Goal: Download file/media

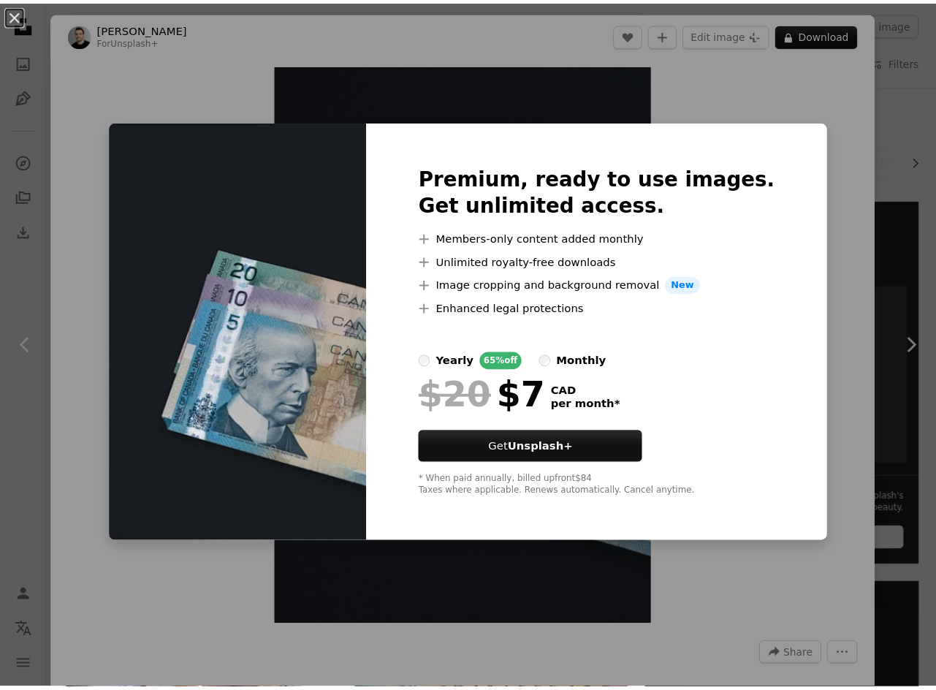
scroll to position [630, 0]
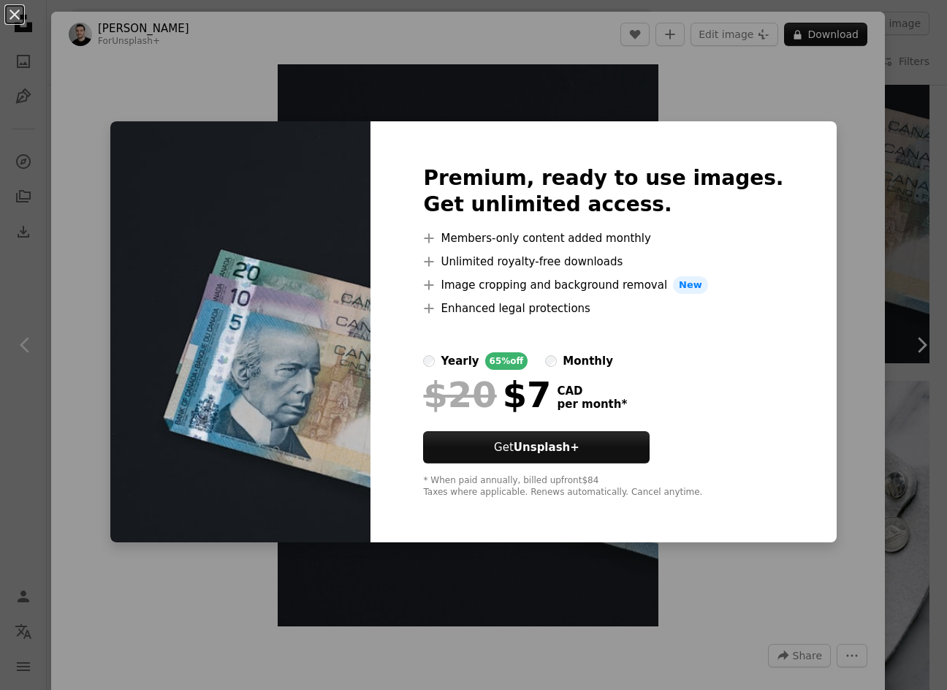
click at [817, 177] on div "An X shape Premium, ready to use images. Get unlimited access. A plus sign Memb…" at bounding box center [473, 345] width 947 height 690
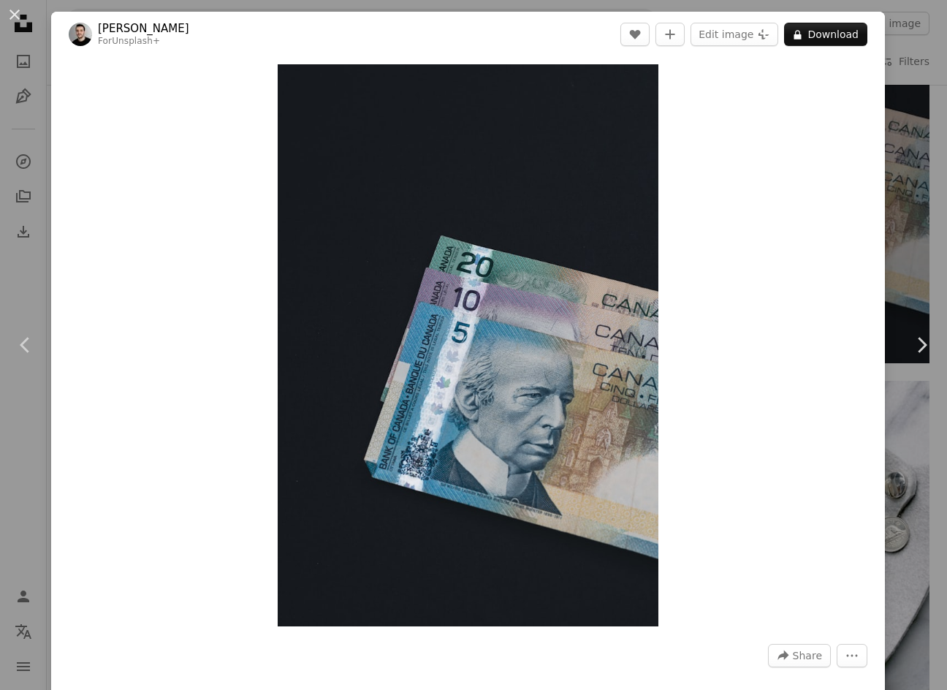
click at [910, 340] on icon "Chevron right" at bounding box center [921, 344] width 23 height 23
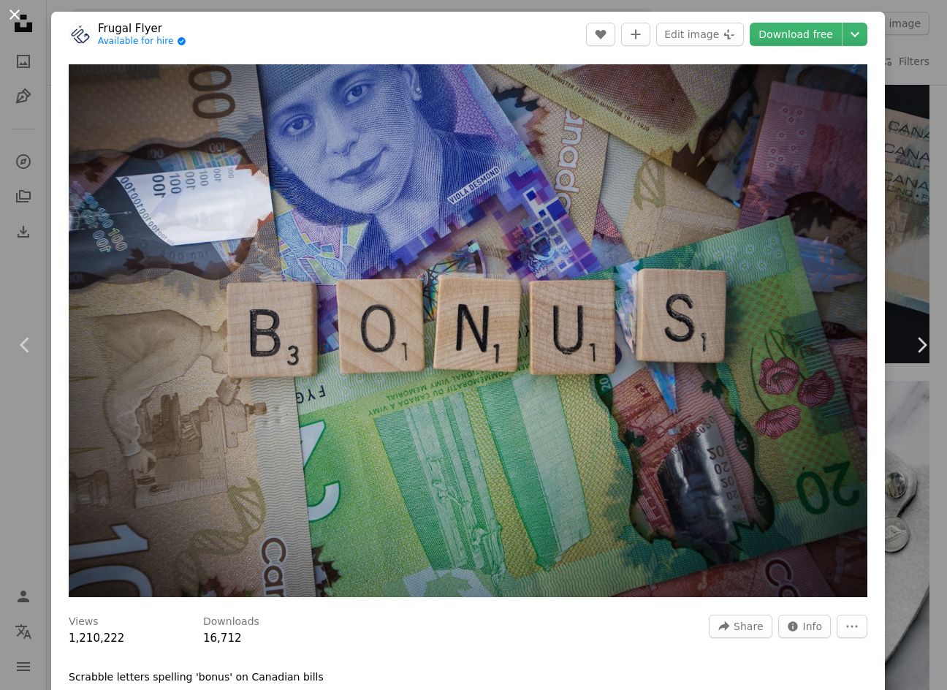
click at [12, 13] on button "An X shape" at bounding box center [15, 15] width 18 height 18
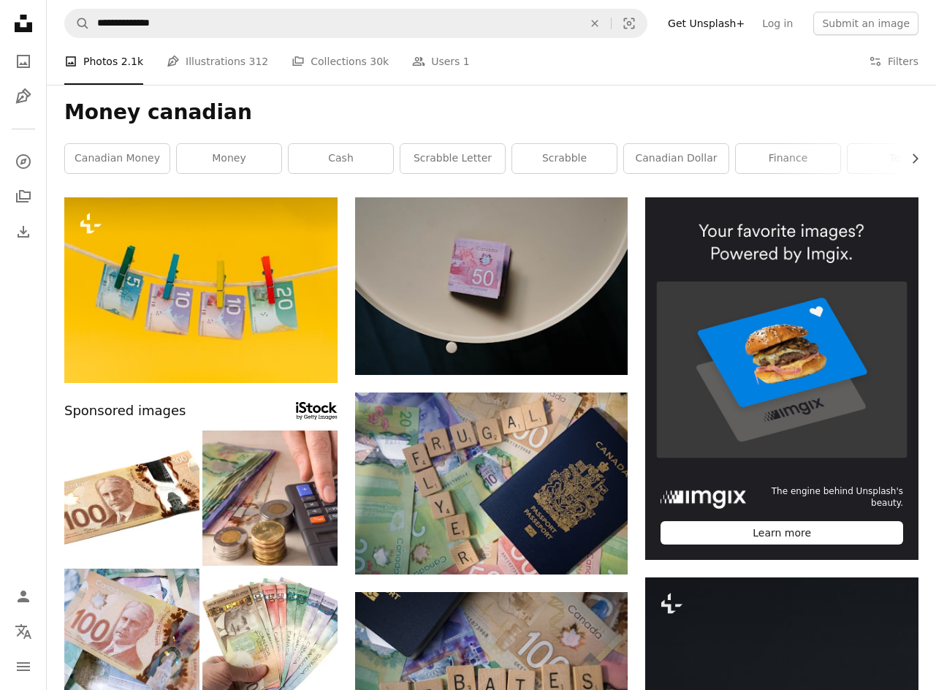
scroll to position [1, 0]
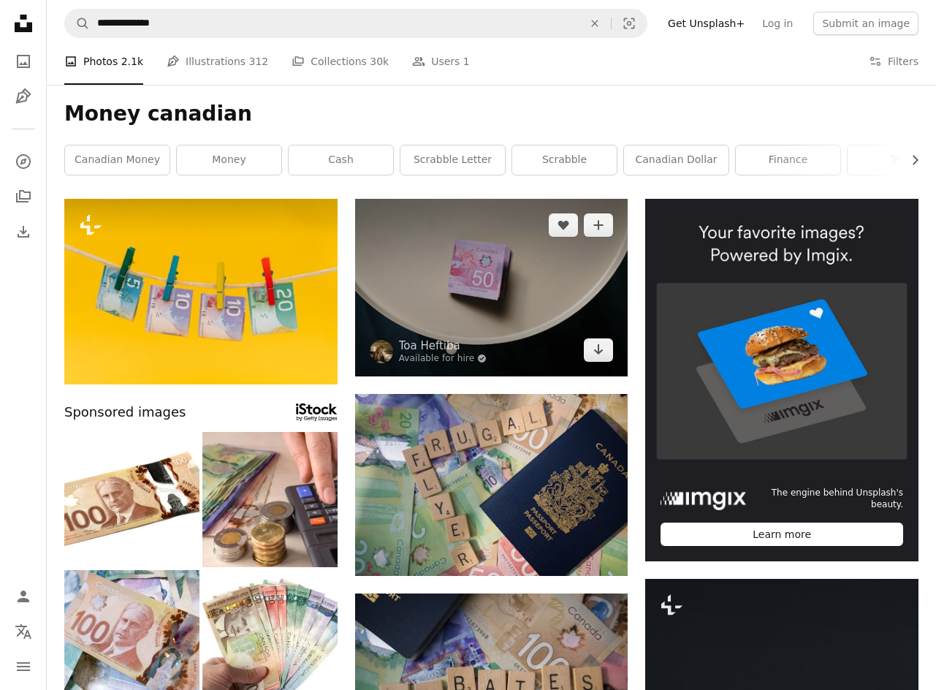
click at [482, 281] on img at bounding box center [491, 288] width 273 height 178
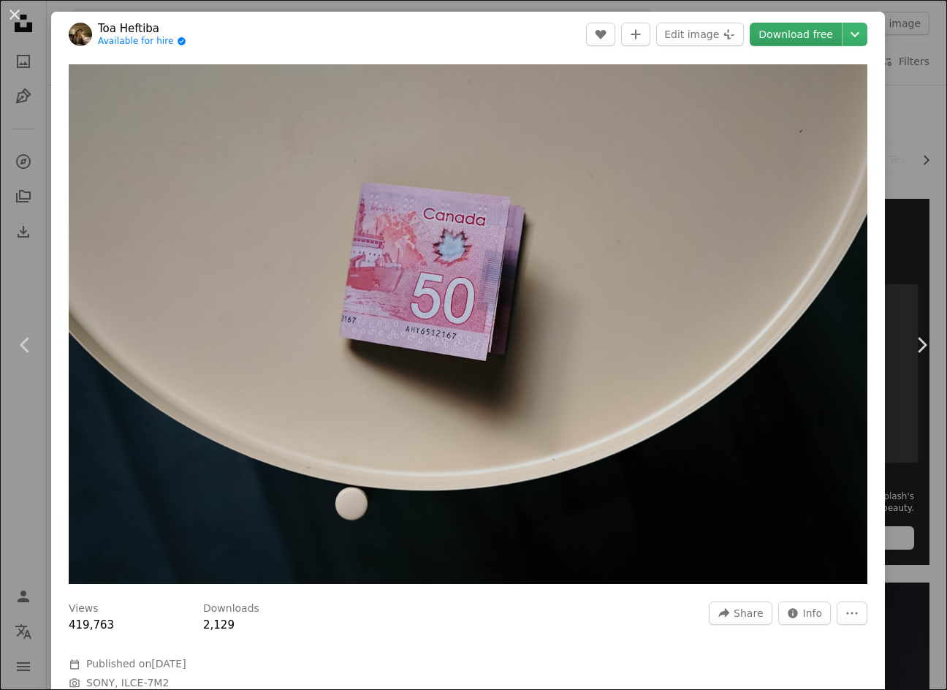
click at [792, 37] on link "Download free" at bounding box center [796, 34] width 92 height 23
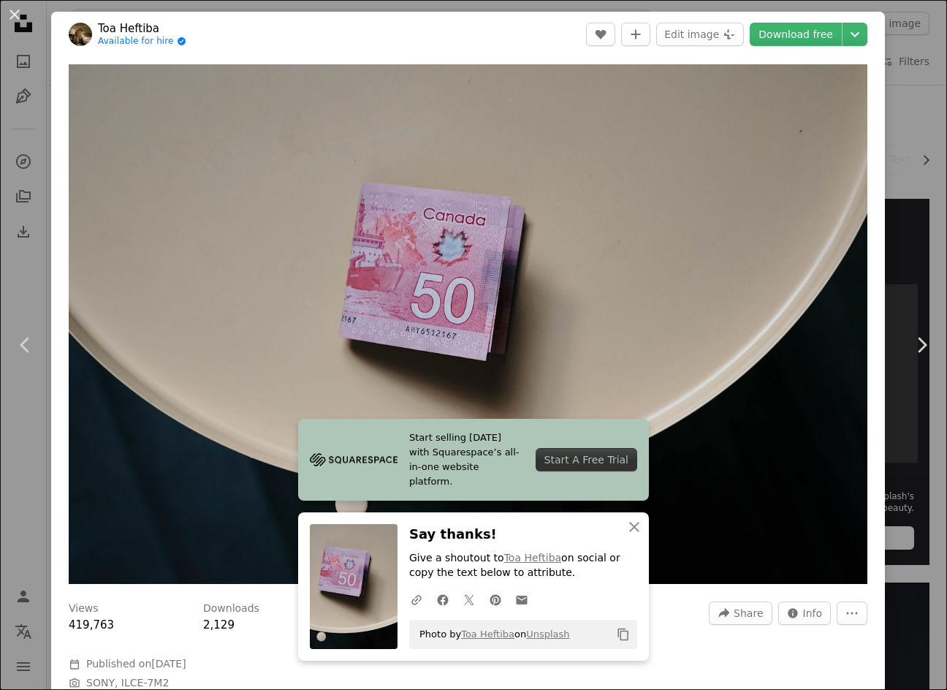
click at [9, 12] on button "An X shape" at bounding box center [15, 15] width 18 height 18
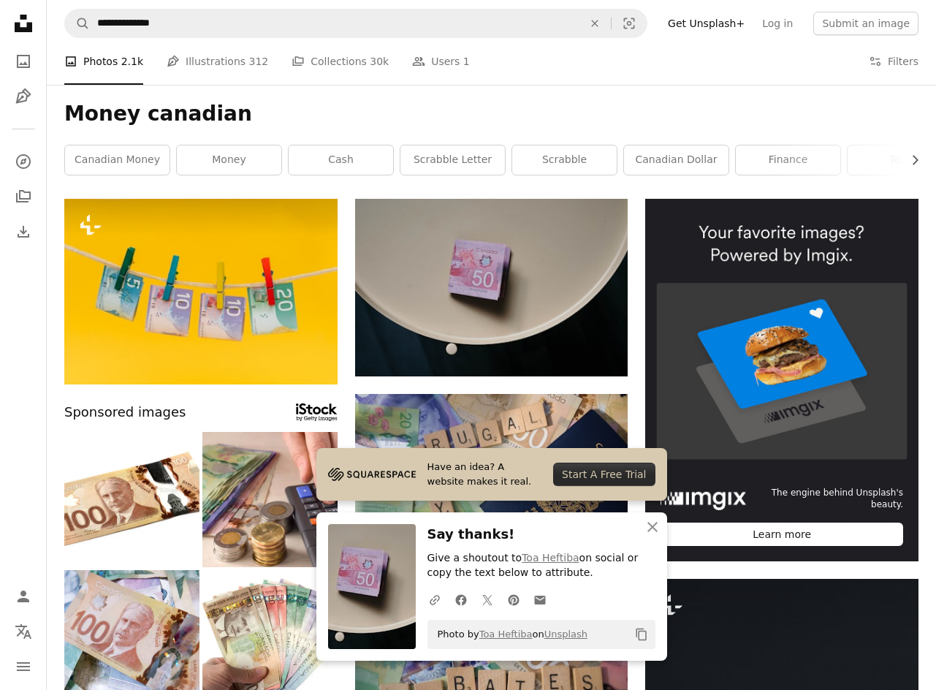
click at [405, 582] on img at bounding box center [372, 586] width 88 height 125
click at [761, 82] on div "A photo Photos 2.1k Pen Tool Illustrations 312 A stack of folders Collections 3…" at bounding box center [491, 61] width 854 height 47
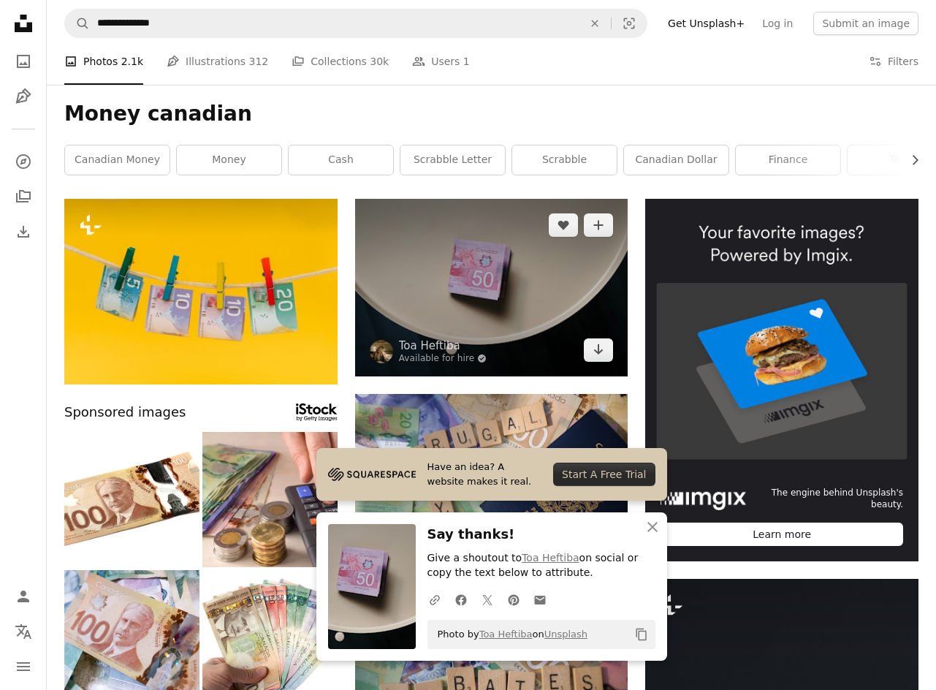
click at [524, 303] on img at bounding box center [491, 288] width 273 height 178
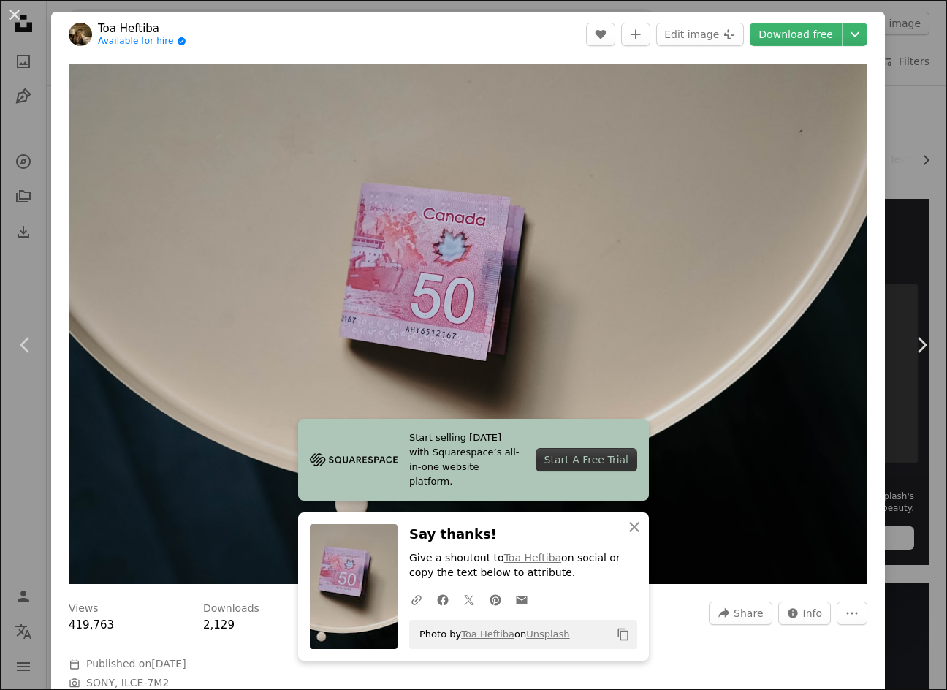
drag, startPoint x: 901, startPoint y: 198, endPoint x: 894, endPoint y: 189, distance: 11.0
click at [901, 198] on div "An X shape Chevron left Chevron right Toa Heftiba Available for hire A checkmar…" at bounding box center [473, 345] width 947 height 690
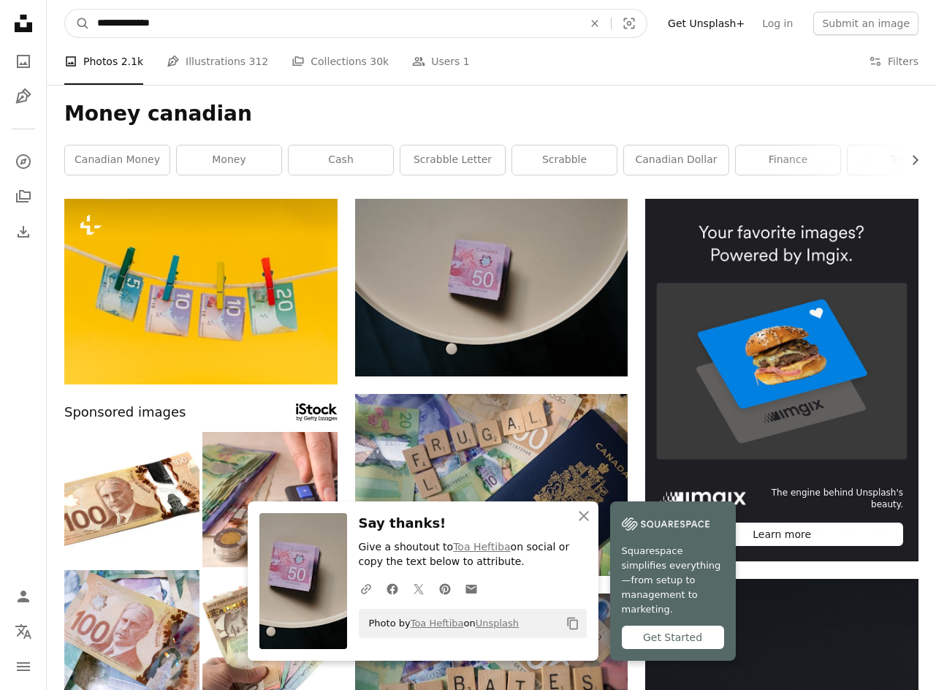
click at [393, 19] on input "**********" at bounding box center [334, 23] width 489 height 28
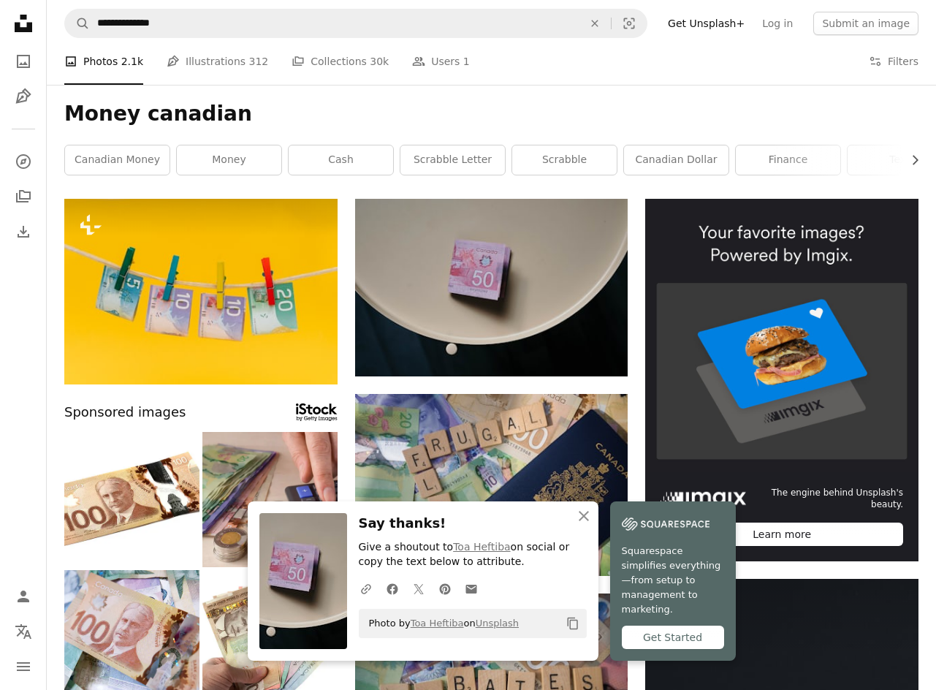
click at [251, 479] on img at bounding box center [269, 499] width 135 height 135
